Goal: Navigation & Orientation: Find specific page/section

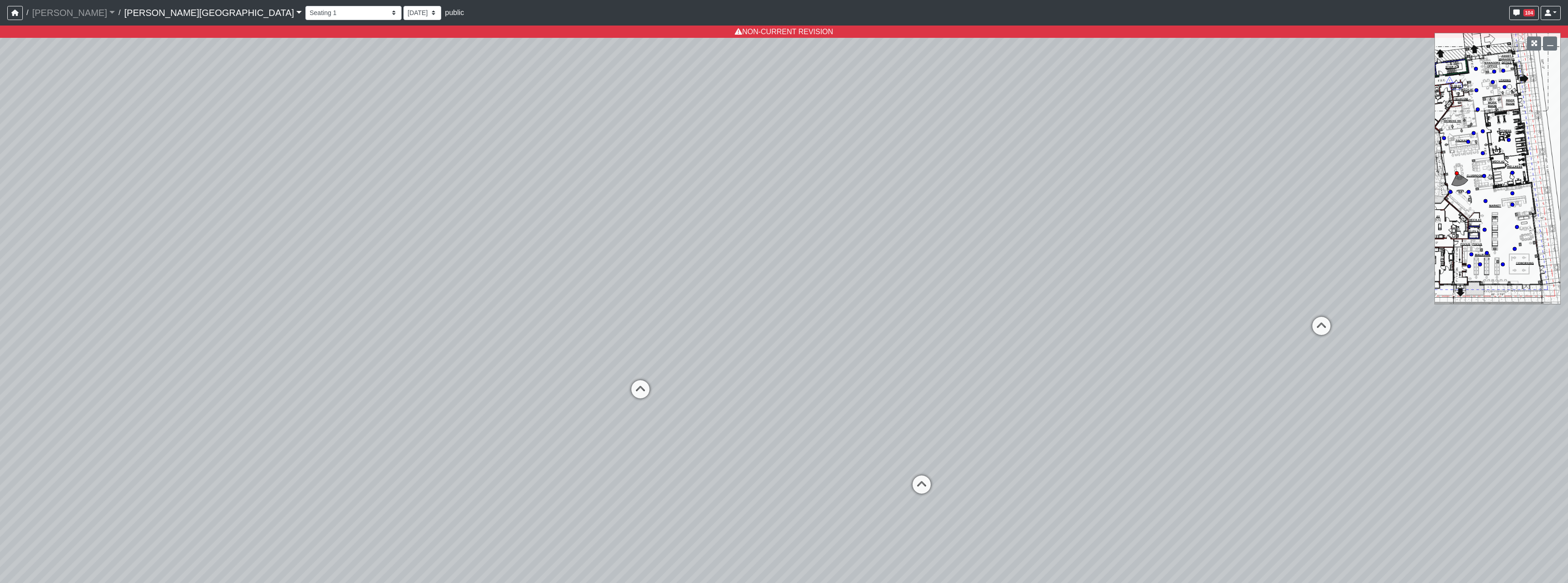
select select "73Ke7bDKEE2Avycb7iYGqE"
select select "sndUuGPsUkcLAeJy7fM1d7"
click at [306, 18] on select "Hallway Hospitality Bar Package Room Package Room Entry Pool Courtyard Entry 1 …" at bounding box center [354, 13] width 96 height 14
click at [306, 6] on select "Hallway Hospitality Bar Package Room Package Room Entry Pool Courtyard Entry 1 …" at bounding box center [354, 13] width 96 height 14
select select "481BhSJfaCAi4qBCLViteT"
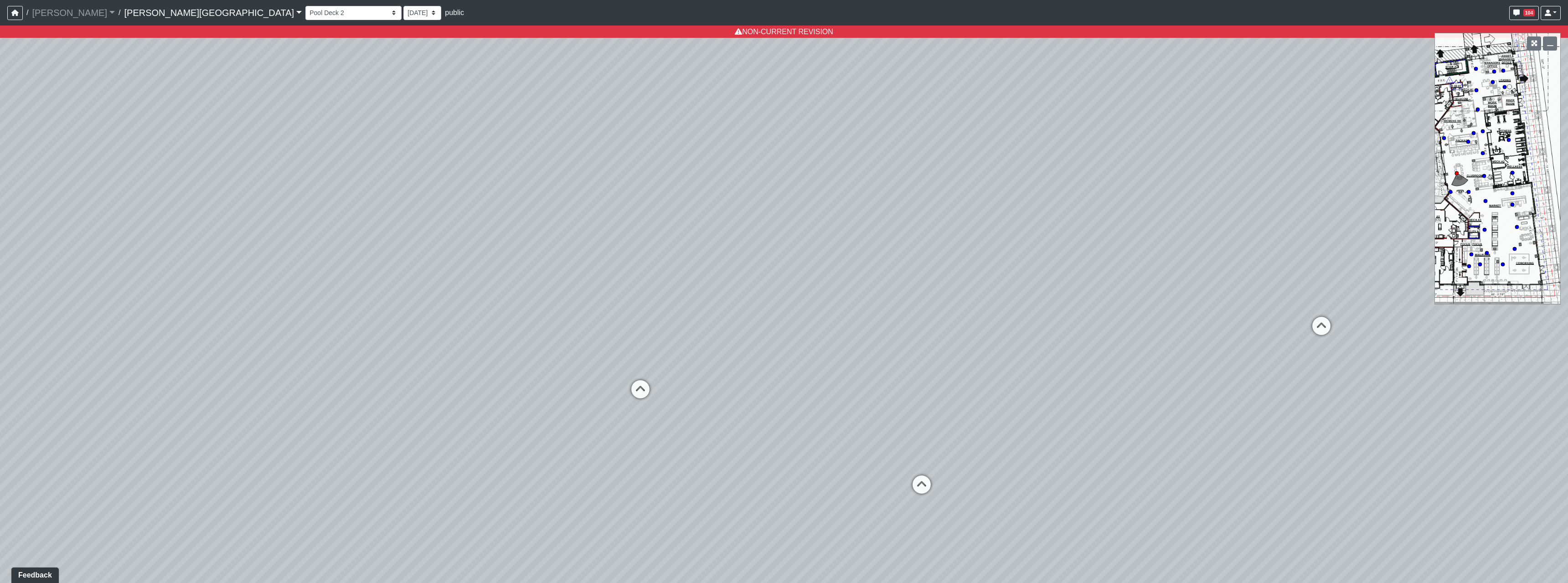
select select "sndUuGPsUkcLAeJy7fM1d7"
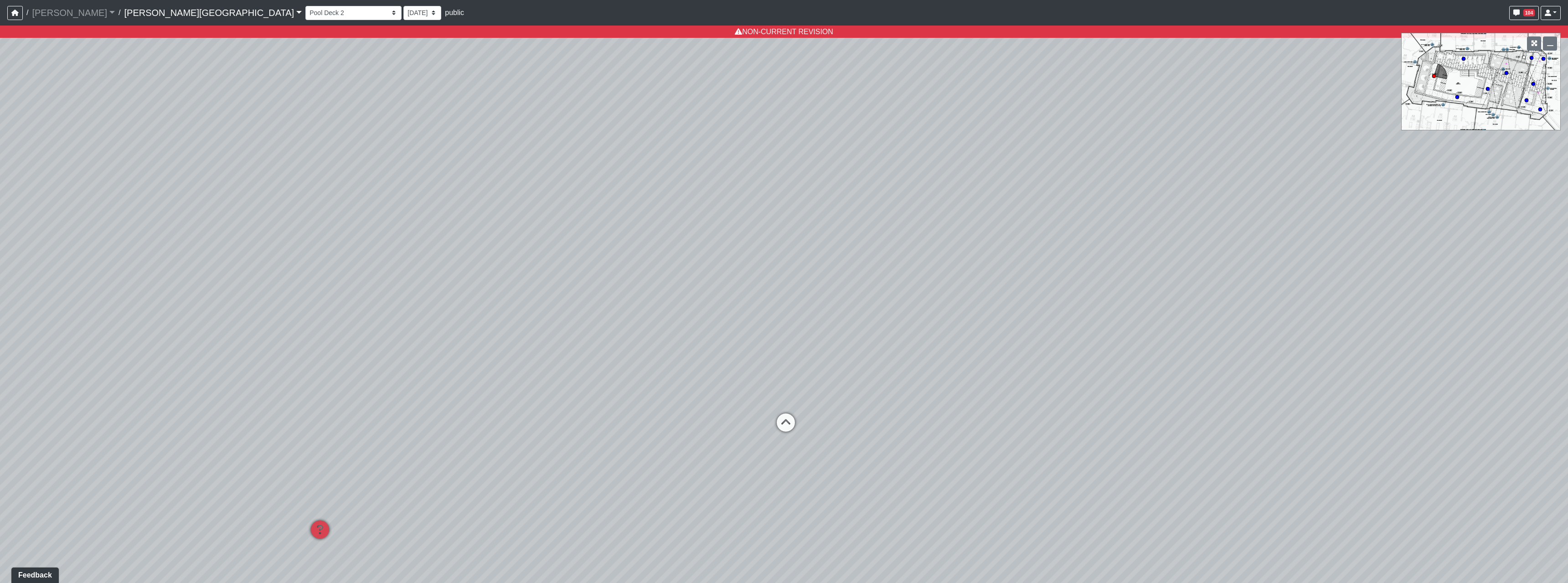
drag, startPoint x: 327, startPoint y: 134, endPoint x: 847, endPoint y: 189, distance: 522.9
click at [847, 189] on div "Loading... Pool Courtyard Entry 1 Loading... TV Seating Loading... Hallway Load…" at bounding box center [784, 304] width 1568 height 557
drag, startPoint x: 466, startPoint y: 229, endPoint x: 319, endPoint y: 206, distance: 148.8
click at [319, 206] on div "Loading... Pool Courtyard Entry 1 Loading... TV Seating Loading... Hallway Load…" at bounding box center [784, 304] width 1568 height 557
drag, startPoint x: 586, startPoint y: 202, endPoint x: 589, endPoint y: 237, distance: 35.1
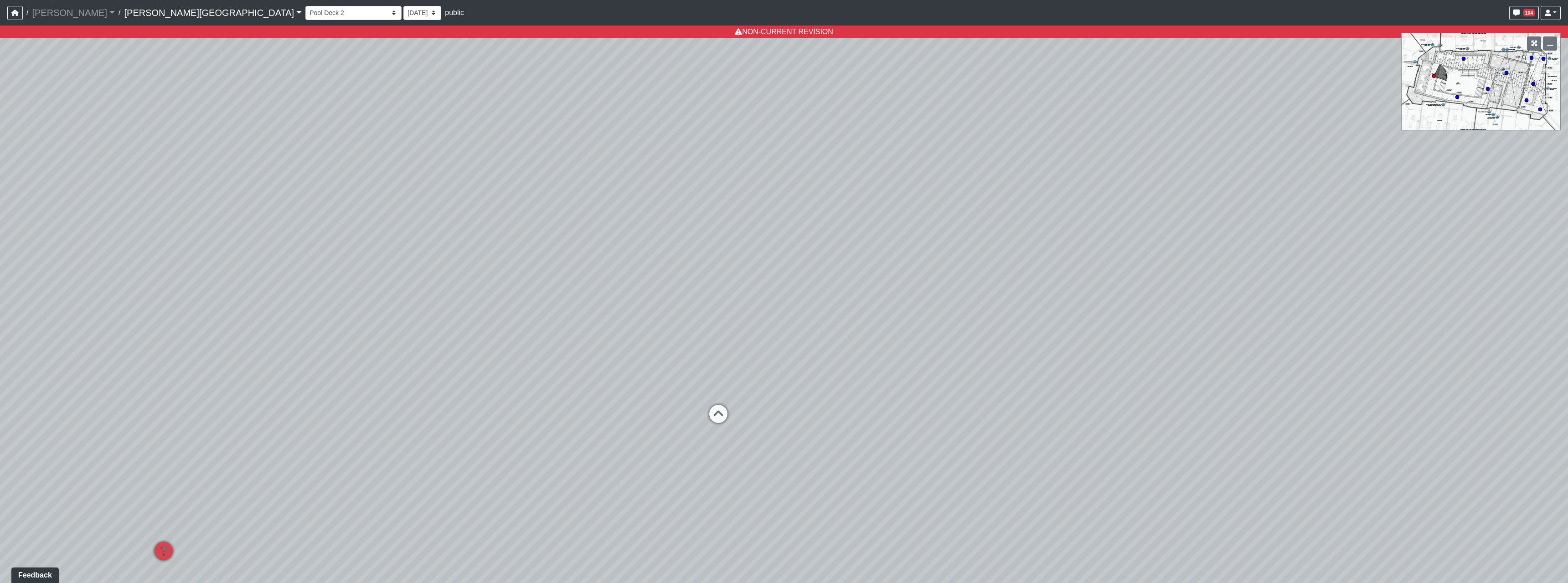
click at [589, 237] on div "Loading... Pool Courtyard Entry 1 Loading... TV Seating Loading... Hallway Load…" at bounding box center [784, 304] width 1568 height 557
drag, startPoint x: 645, startPoint y: 294, endPoint x: 619, endPoint y: 245, distance: 55.5
click at [621, 243] on div "Loading... Pool Courtyard Entry 1 Loading... TV Seating Loading... Hallway Load…" at bounding box center [784, 304] width 1568 height 557
